Goal: Information Seeking & Learning: Learn about a topic

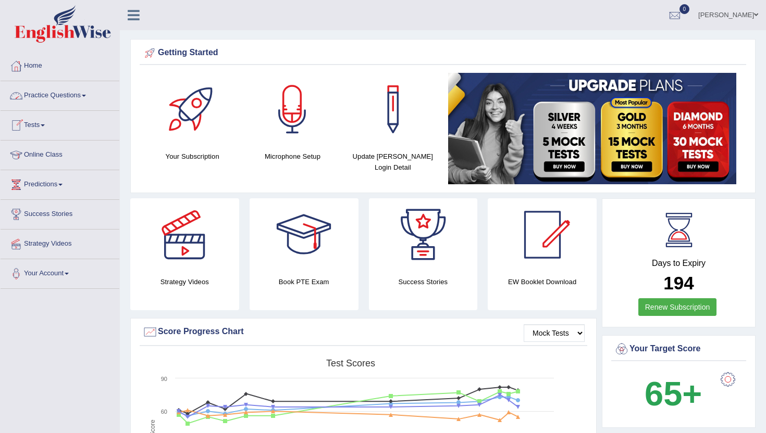
click at [49, 98] on link "Practice Questions" at bounding box center [60, 94] width 119 height 26
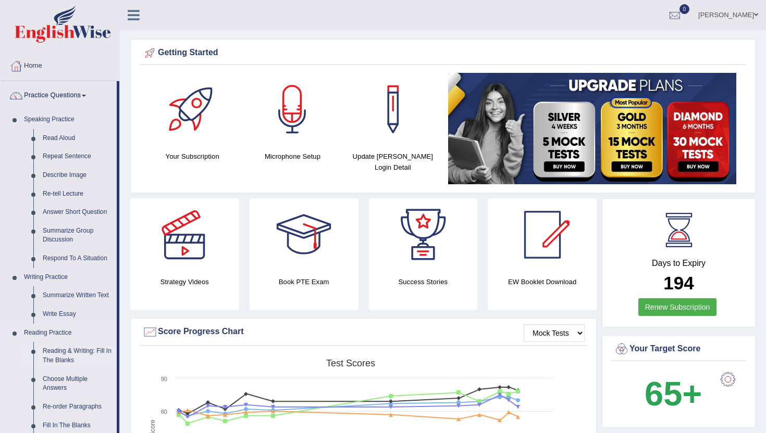
click at [60, 360] on link "Reading & Writing: Fill In The Blanks" at bounding box center [77, 356] width 79 height 28
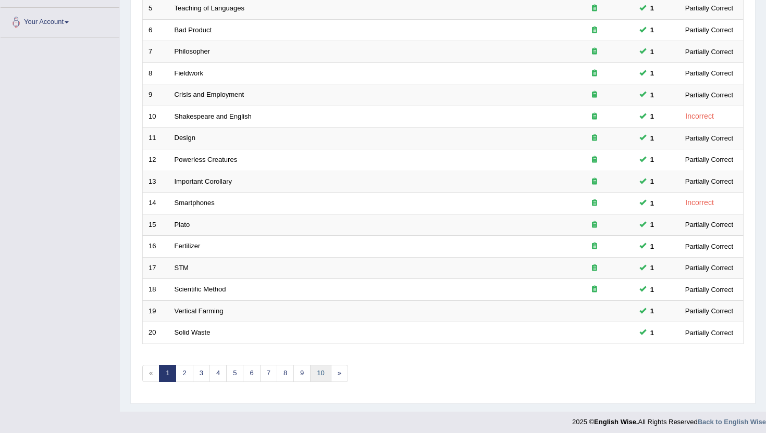
scroll to position [256, 0]
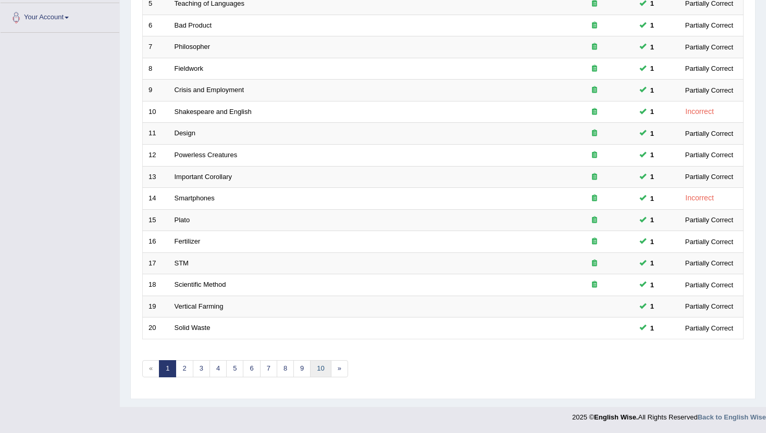
click at [314, 372] on link "10" at bounding box center [320, 368] width 21 height 17
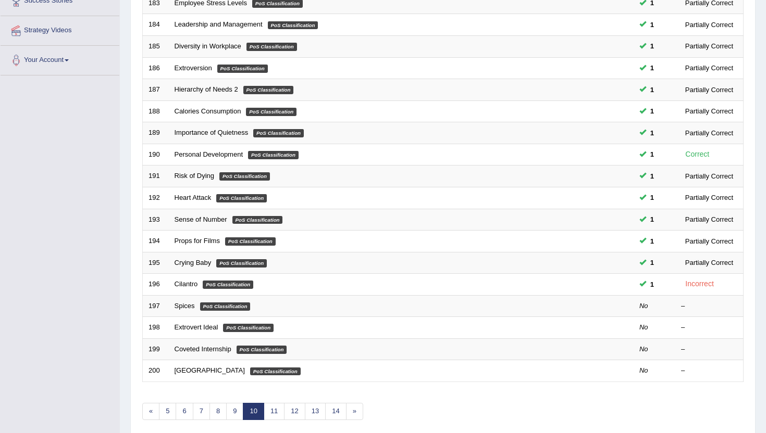
scroll to position [229, 0]
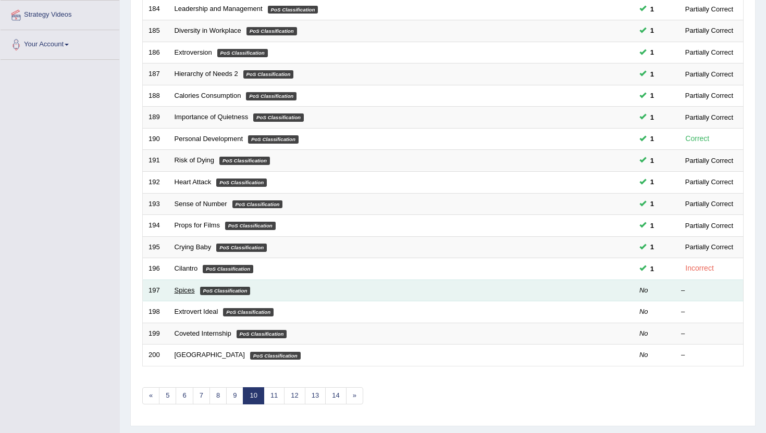
click at [190, 290] on link "Spices" at bounding box center [184, 290] width 20 height 8
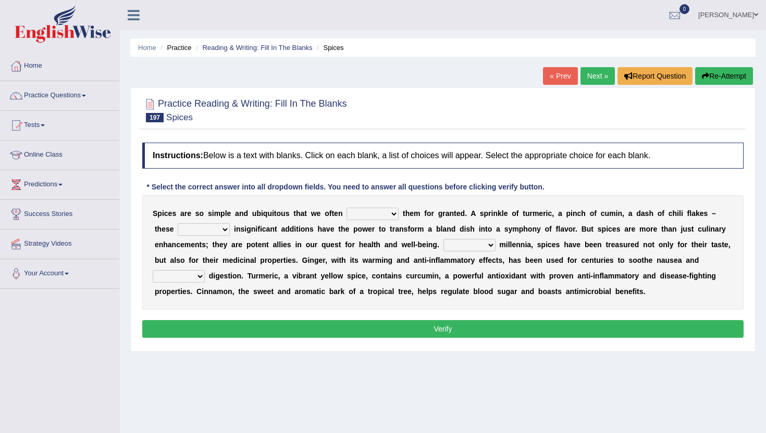
click at [346, 218] on select "get take pick enjoy" at bounding box center [372, 214] width 52 height 13
select select "get"
click at [346, 208] on select "get take pick enjoy" at bounding box center [372, 214] width 52 height 13
click at [202, 223] on div "S p i c e s a r e s o s i m p l e a n d u b i q u i t o u s t h a t w e o f t e…" at bounding box center [442, 252] width 601 height 115
click at [203, 233] on select "rightly brightly seemingly gently" at bounding box center [204, 229] width 52 height 13
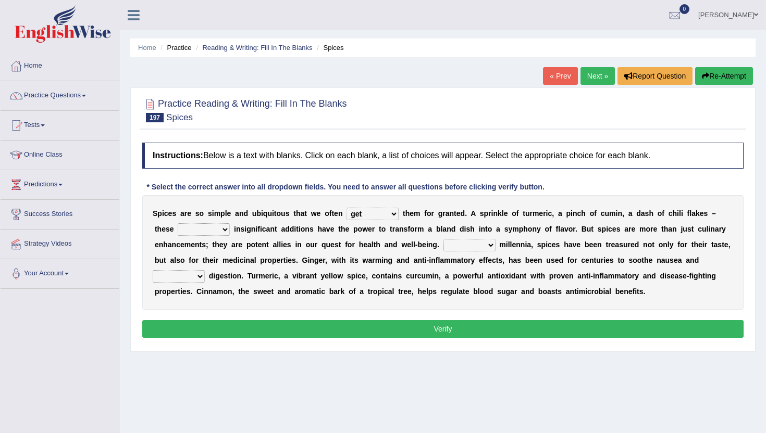
select select "brightly"
click at [178, 223] on select "rightly brightly seemingly gently" at bounding box center [204, 229] width 52 height 13
click at [457, 248] on select "For Since Beyond From" at bounding box center [469, 245] width 52 height 13
select select "Since"
click at [443, 239] on select "For Since Beyond From" at bounding box center [469, 245] width 52 height 13
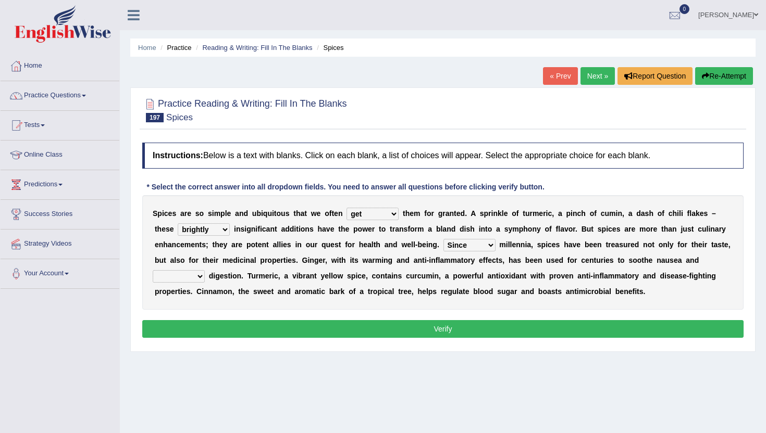
click at [181, 273] on select "illustrate assign ease lead" at bounding box center [179, 276] width 52 height 13
select select "assign"
click at [153, 270] on select "illustrate assign ease lead" at bounding box center [179, 276] width 52 height 13
click at [191, 327] on button "Verify" at bounding box center [442, 329] width 601 height 18
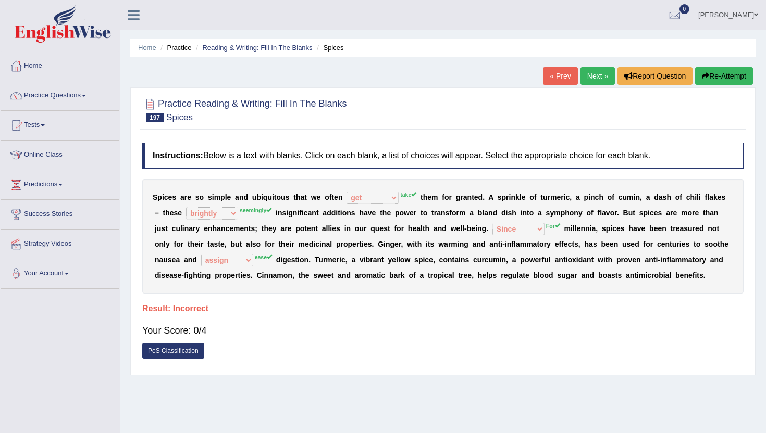
click at [596, 73] on link "Next »" at bounding box center [597, 76] width 34 height 18
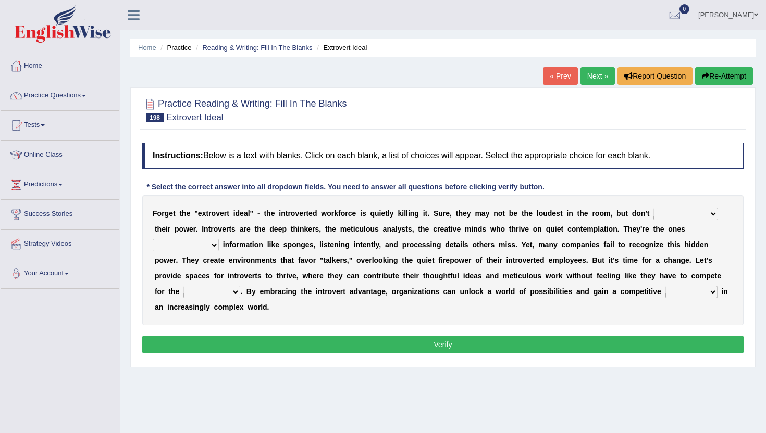
click at [672, 217] on select "underestimate juggle reassure endure" at bounding box center [685, 214] width 65 height 13
select select "underestimate"
click at [653, 208] on select "underestimate juggle reassure endure" at bounding box center [685, 214] width 65 height 13
click at [673, 216] on select "underestimate juggle reassure endure" at bounding box center [685, 214] width 65 height 13
click at [189, 247] on select "absorbed absorbing have absorbed to absorb" at bounding box center [186, 245] width 66 height 13
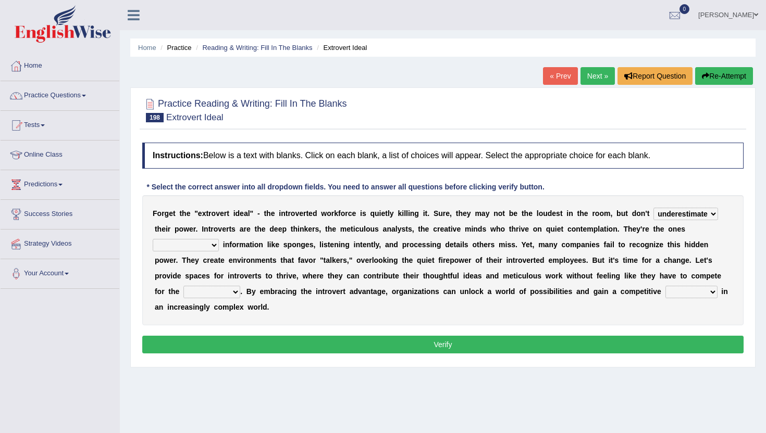
select select "have absorbed"
click at [153, 239] on select "absorbed absorbing have absorbed to absorb" at bounding box center [186, 245] width 66 height 13
click at [192, 247] on select "absorbed absorbing have absorbed to absorb" at bounding box center [186, 245] width 66 height 13
click at [173, 249] on select "absorbed absorbing have absorbed to absorb" at bounding box center [186, 245] width 66 height 13
click at [183, 294] on select "contest spotlight speech microphone" at bounding box center [211, 292] width 57 height 13
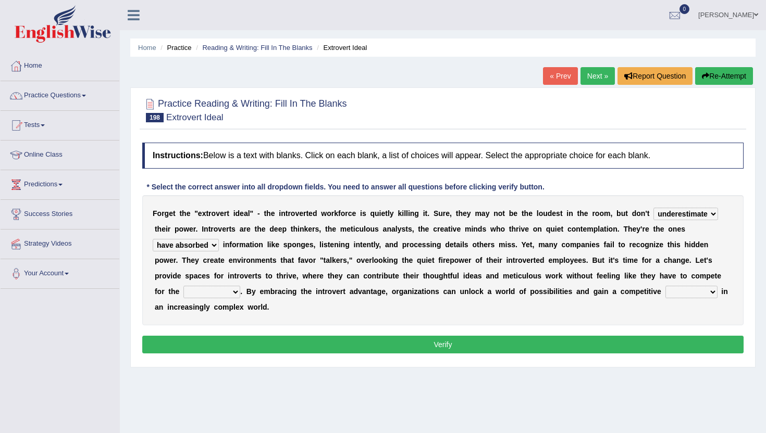
select select "contest"
click at [183, 286] on select "contest spotlight speech microphone" at bounding box center [211, 292] width 57 height 13
click at [668, 293] on select "tax sword desk edge" at bounding box center [691, 292] width 52 height 13
select select "tax"
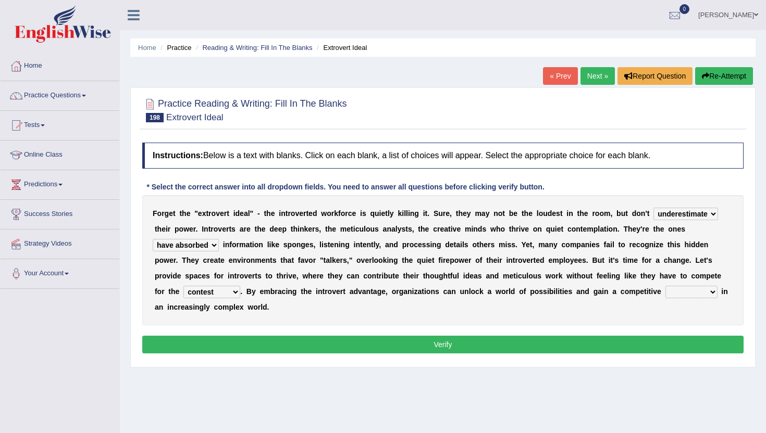
click at [665, 286] on select "tax sword desk edge" at bounding box center [691, 292] width 52 height 13
click at [615, 340] on button "Verify" at bounding box center [442, 345] width 601 height 18
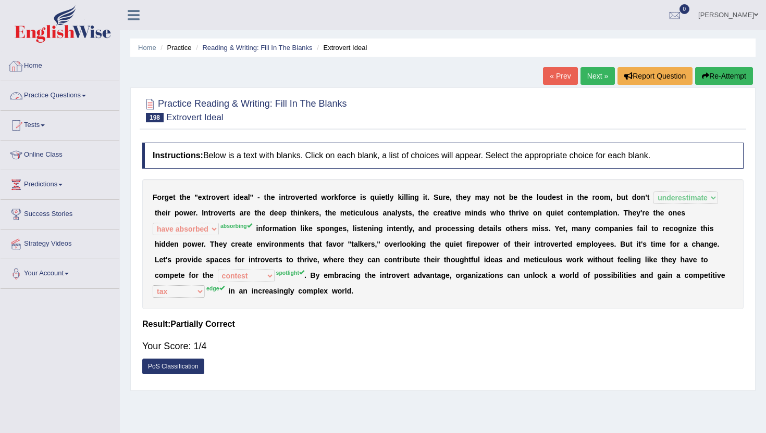
click at [69, 90] on link "Practice Questions" at bounding box center [60, 94] width 119 height 26
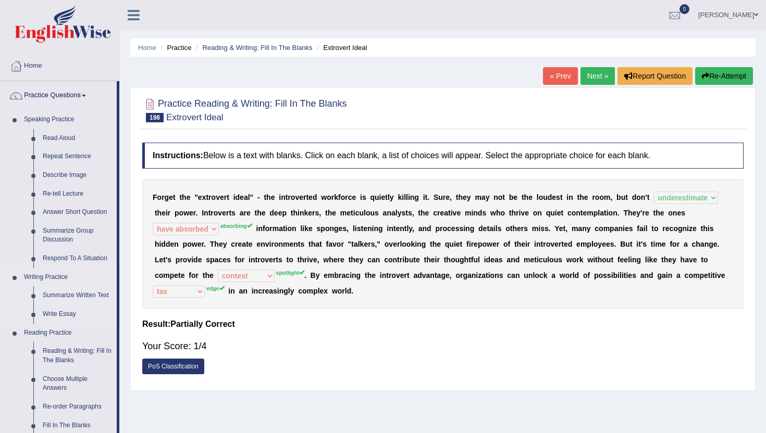
click at [60, 293] on link "Summarize Written Text" at bounding box center [77, 295] width 79 height 19
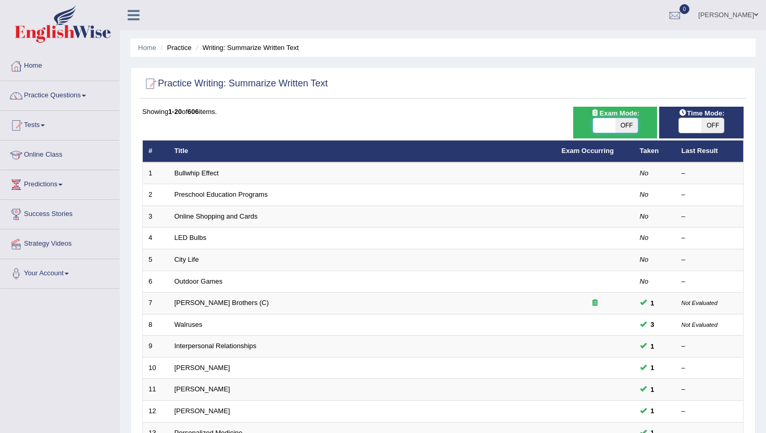
click at [602, 128] on span at bounding box center [604, 125] width 22 height 15
checkbox input "true"
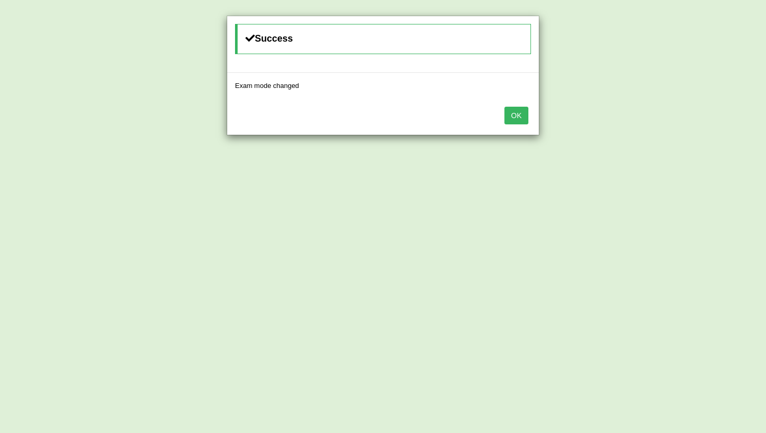
click at [526, 118] on button "OK" at bounding box center [516, 116] width 24 height 18
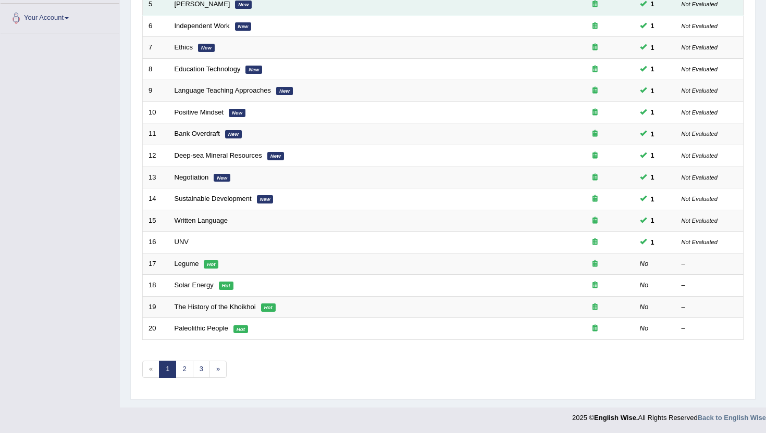
scroll to position [256, 0]
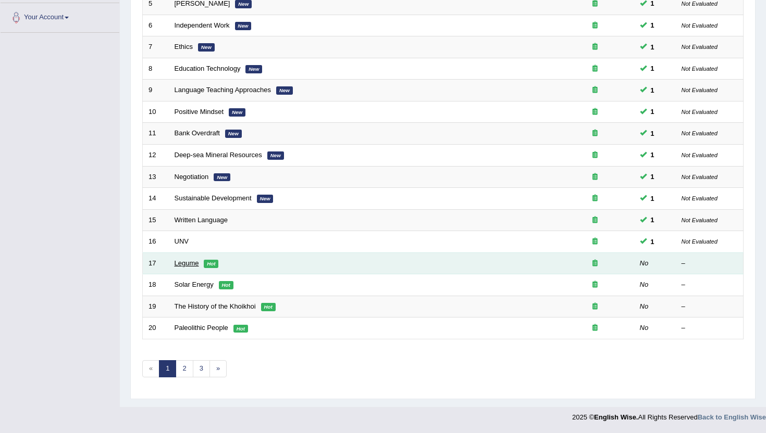
click at [181, 264] on link "Legume" at bounding box center [186, 263] width 24 height 8
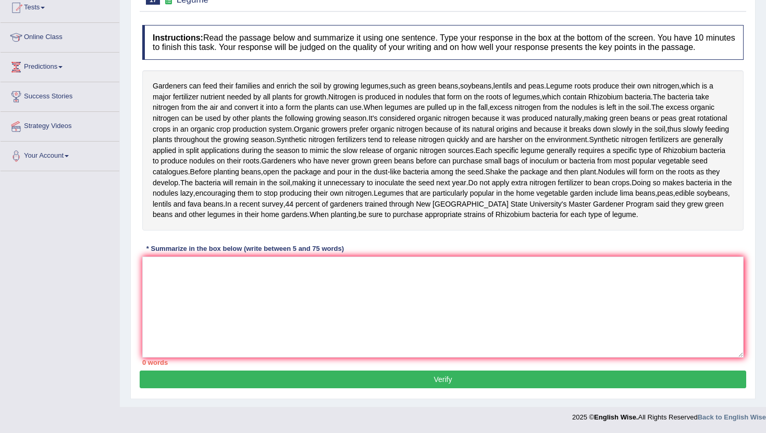
scroll to position [167, 0]
click at [206, 331] on textarea at bounding box center [442, 307] width 601 height 101
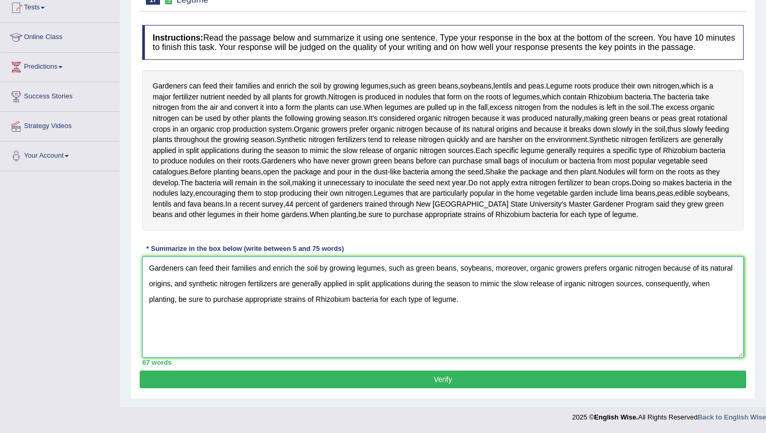
click at [608, 274] on textarea "Gardeners can feed their families and enrich the soil by growing legumes, such …" at bounding box center [442, 307] width 601 height 101
click at [571, 291] on textarea "Gardeners can feed their families and enrich the soil by growing legumes, such …" at bounding box center [442, 307] width 601 height 101
type textarea "Gardeners can feed their families and enrich the soil by growing legumes, such …"
click at [406, 379] on button "Verify" at bounding box center [443, 380] width 606 height 18
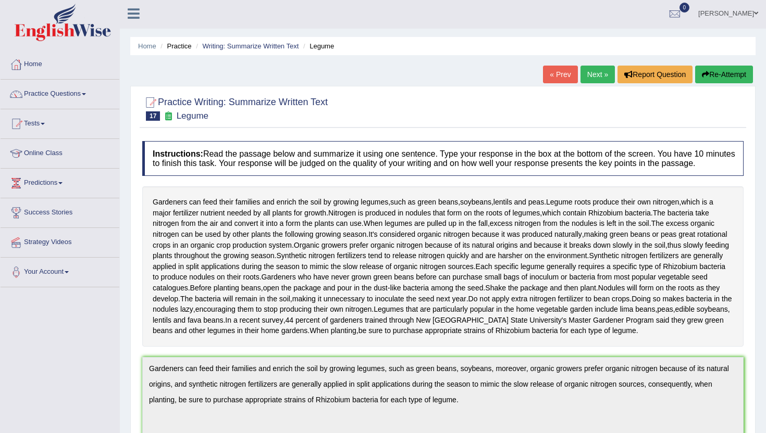
scroll to position [0, 0]
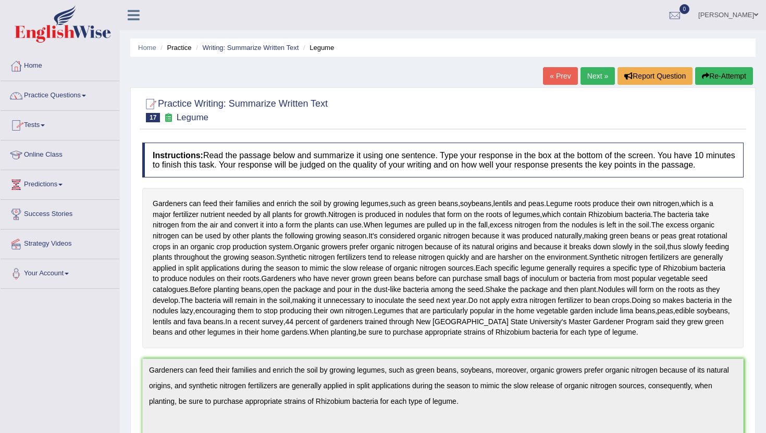
click at [596, 77] on link "Next »" at bounding box center [597, 76] width 34 height 18
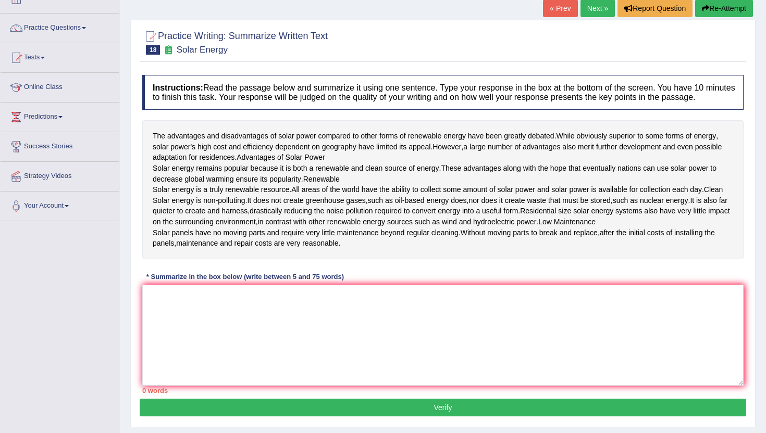
scroll to position [83, 0]
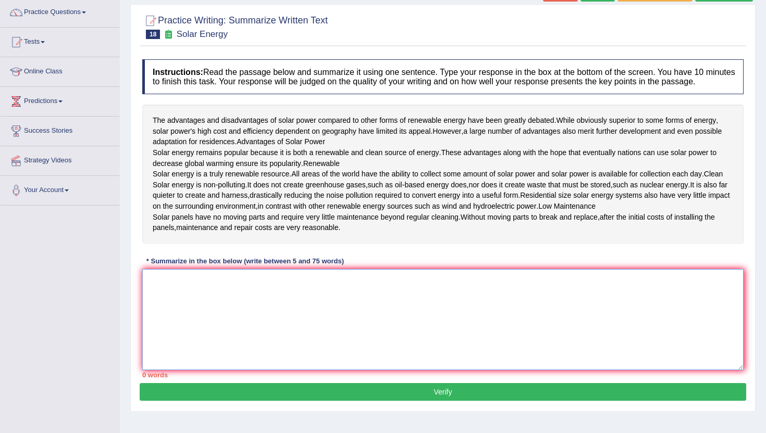
click at [214, 370] on textarea at bounding box center [442, 319] width 601 height 101
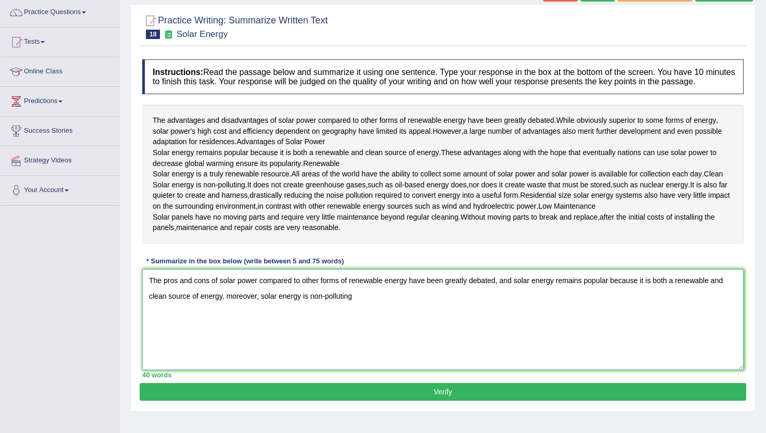
click at [196, 370] on textarea "The pros and cons of solar power compared to other forms of renewable energy ha…" at bounding box center [442, 319] width 601 height 101
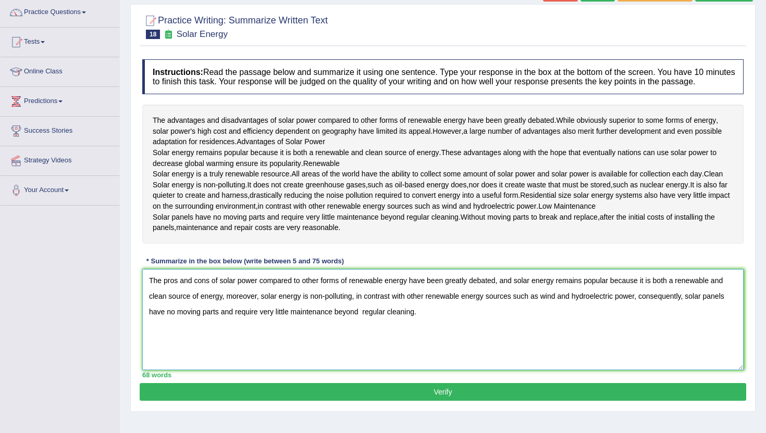
type textarea "The pros and cons of solar power compared to other forms of renewable energy ha…"
